Goal: Check status: Check status

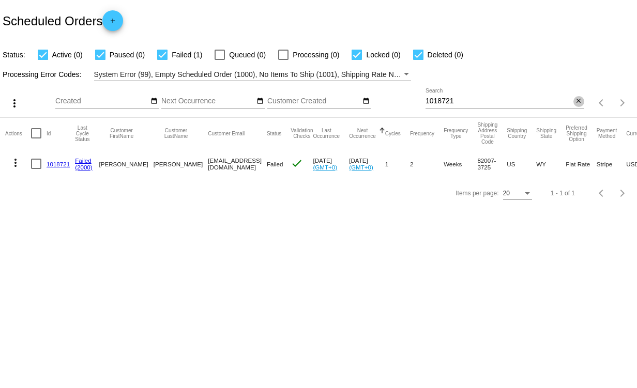
click at [577, 100] on mat-icon "close" at bounding box center [578, 101] width 7 height 8
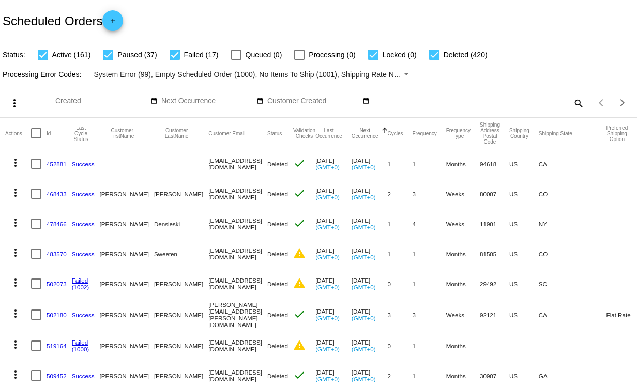
click at [572, 100] on mat-icon "search" at bounding box center [578, 103] width 12 height 16
click at [479, 104] on input "Search" at bounding box center [505, 101] width 159 height 8
paste input "[PERSON_NAME][EMAIL_ADDRESS][DOMAIN_NAME]"
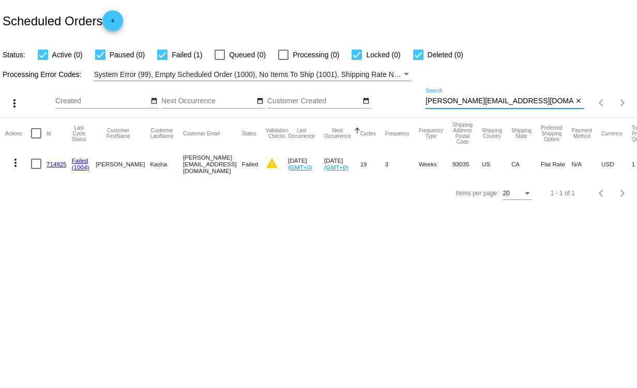
type input "[PERSON_NAME][EMAIL_ADDRESS][DOMAIN_NAME]"
click at [55, 161] on link "714925" at bounding box center [57, 164] width 20 height 7
